Goal: Task Accomplishment & Management: Manage account settings

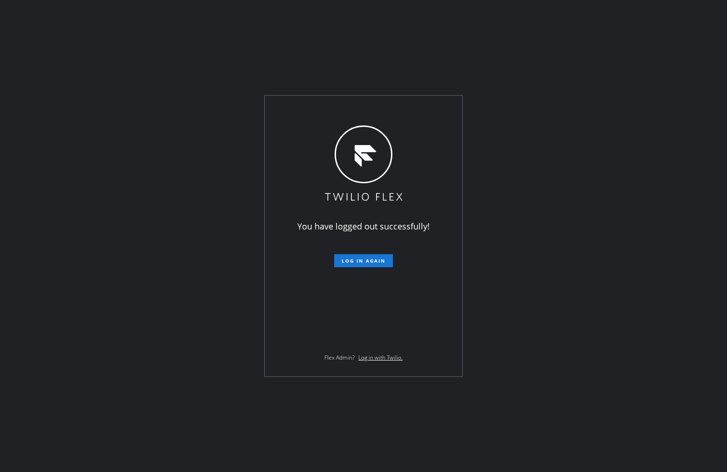
click at [180, 277] on div "You have logged out successfully! Log in again Flex Admin? Log in with Twilio." at bounding box center [363, 236] width 727 height 472
click at [371, 263] on span "Log in again" at bounding box center [364, 260] width 44 height 7
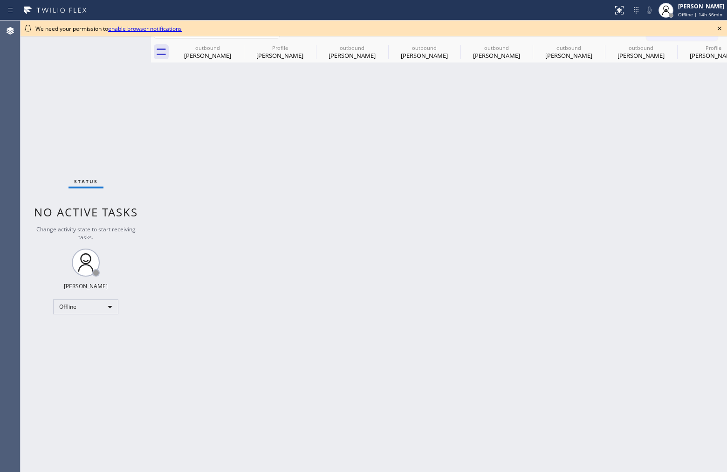
click at [25, 294] on div "Status No active tasks Change activity state to start receiving tasks. [PERSON_…" at bounding box center [86, 246] width 130 height 451
click at [687, 11] on span "Offline | 15h 6min" at bounding box center [698, 14] width 41 height 7
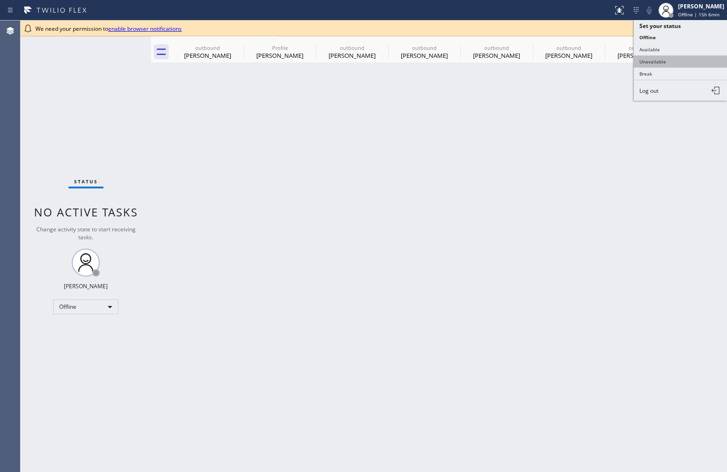
click at [671, 59] on button "Unavailable" at bounding box center [680, 61] width 93 height 12
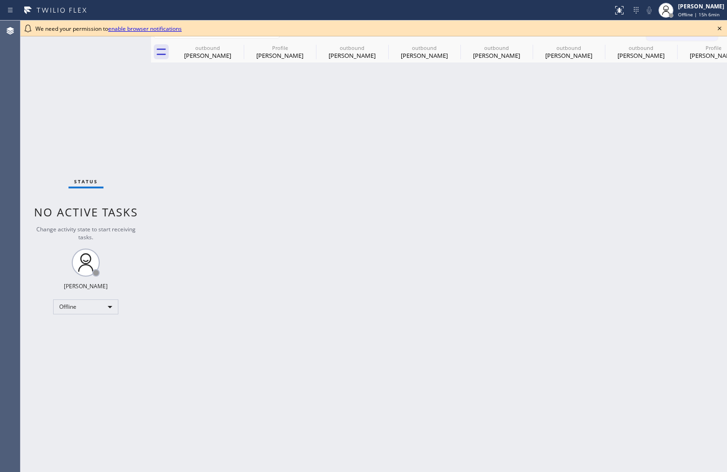
drag, startPoint x: 500, startPoint y: 208, endPoint x: 554, endPoint y: 151, distance: 78.1
click at [506, 208] on div "Back to Dashboard Change Sender ID Customers Technicians Select a contact Outbo…" at bounding box center [439, 246] width 576 height 451
